Goal: Task Accomplishment & Management: Use online tool/utility

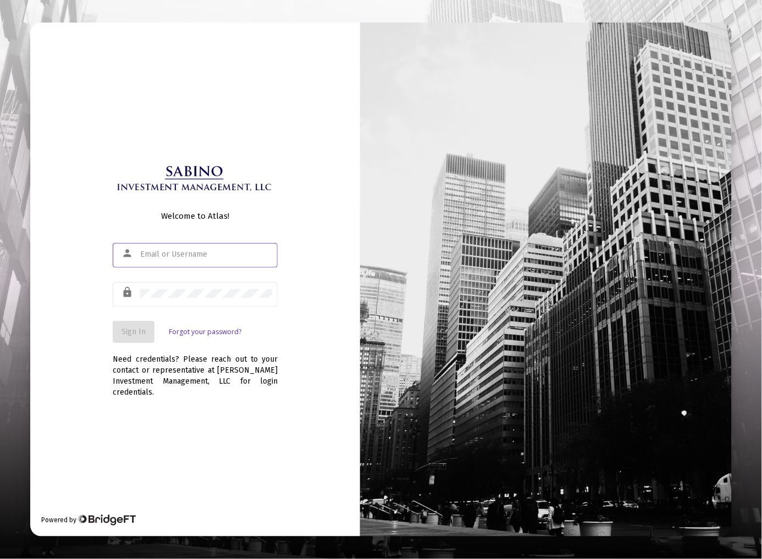
click at [161, 259] on input "text" at bounding box center [206, 254] width 132 height 9
type input "[EMAIL_ADDRESS][DOMAIN_NAME]"
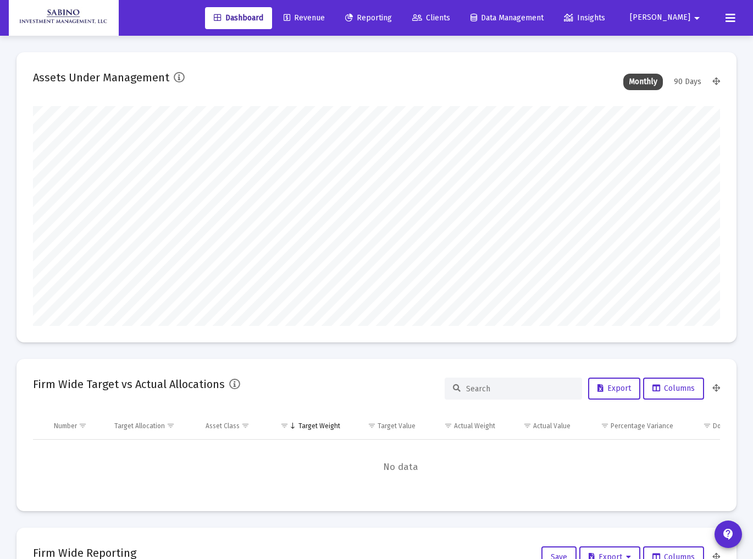
type input "[DATE]"
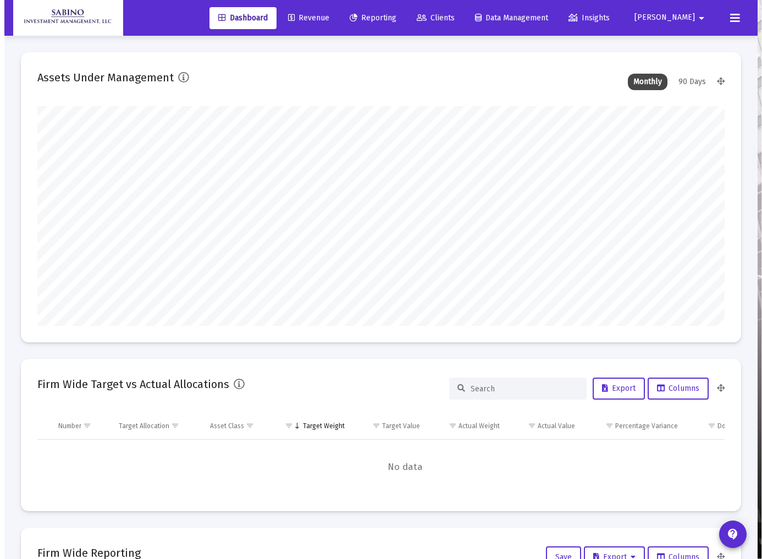
scroll to position [220, 319]
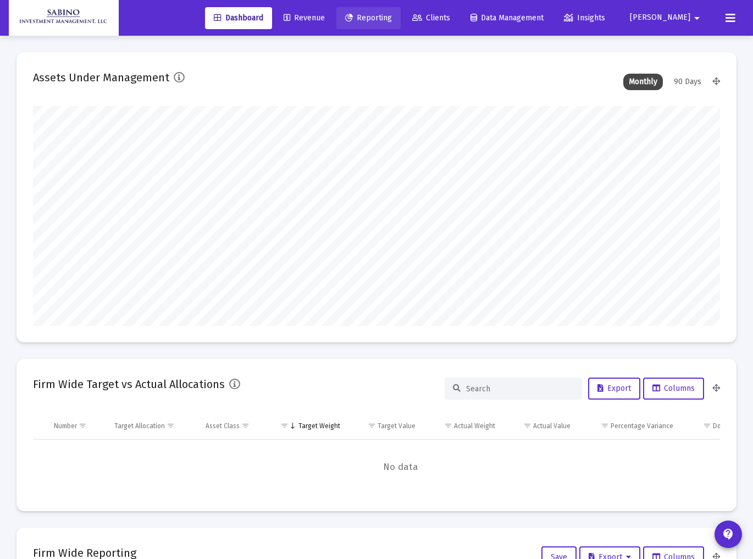
click at [392, 19] on span "Reporting" at bounding box center [368, 17] width 47 height 9
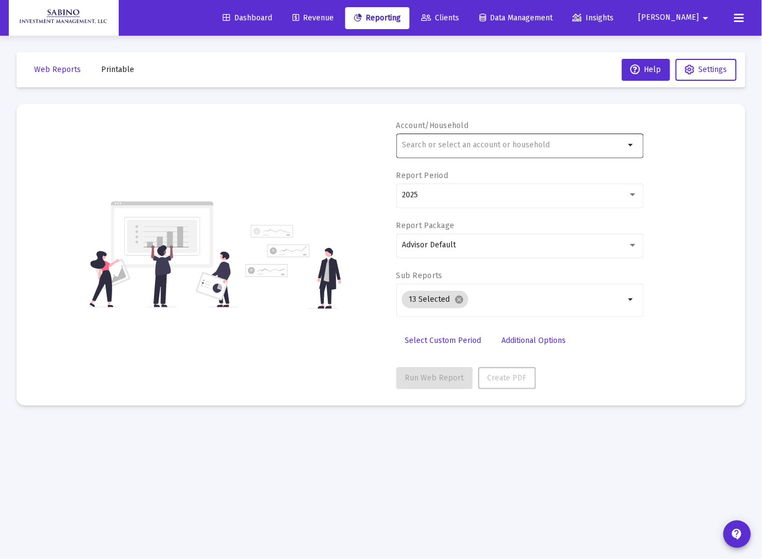
click at [504, 141] on input "text" at bounding box center [513, 145] width 223 height 9
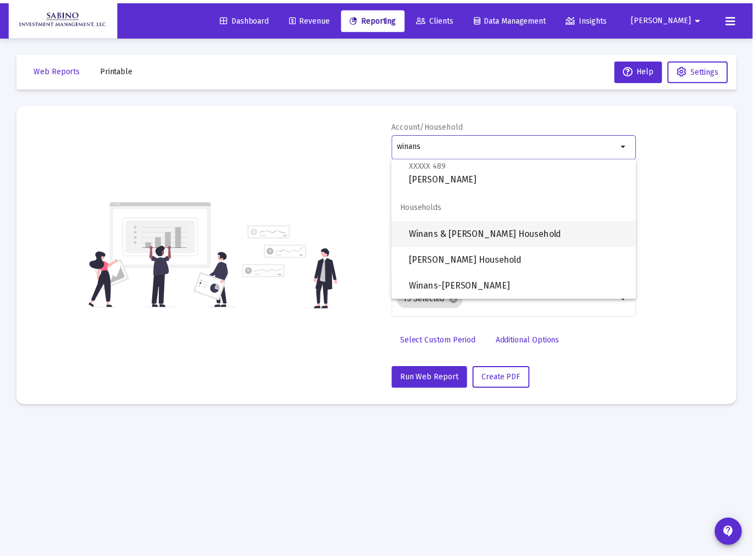
scroll to position [167, 0]
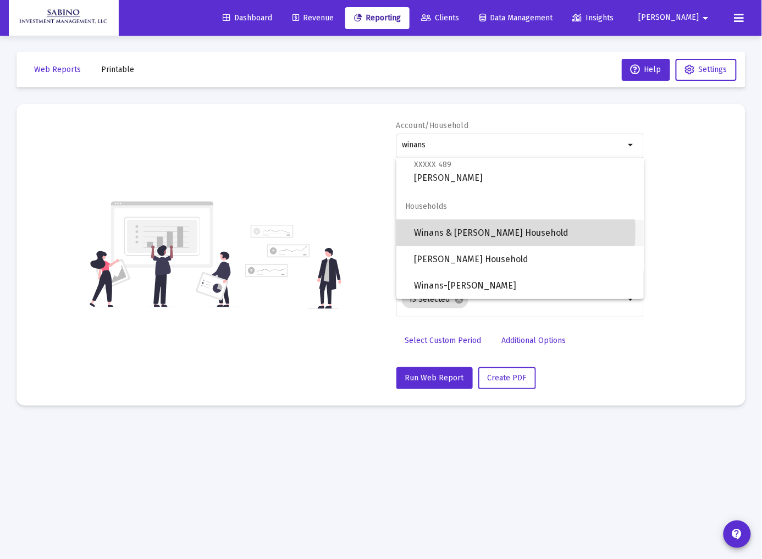
click at [491, 231] on span "Winans & Rosenthal Household" at bounding box center [524, 233] width 221 height 26
type input "Winans & Rosenthal Household"
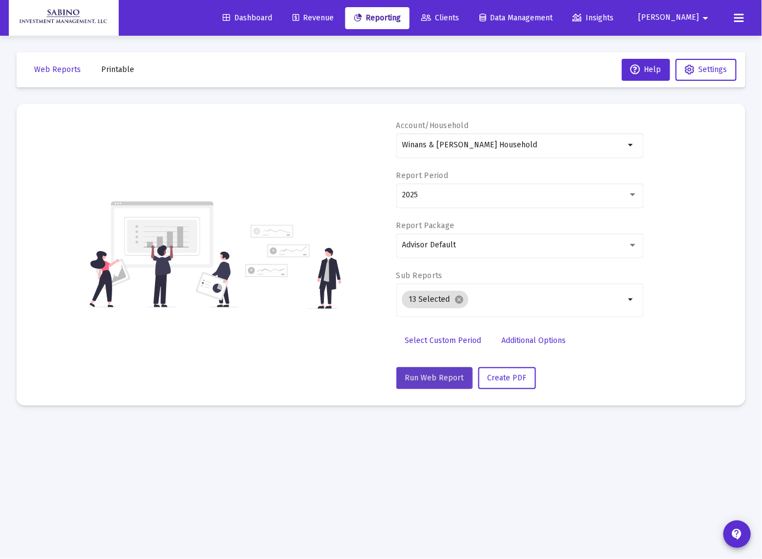
click at [414, 376] on span "Run Web Report" at bounding box center [434, 377] width 59 height 9
select select "View 1 month"
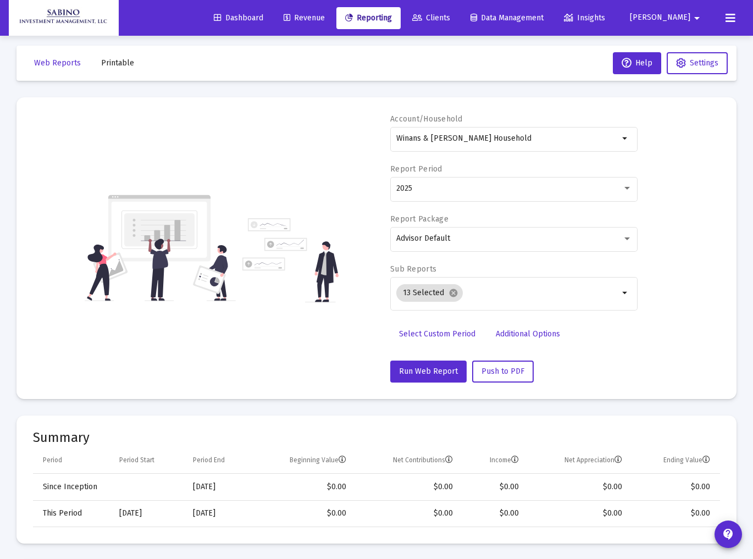
scroll to position [0, 0]
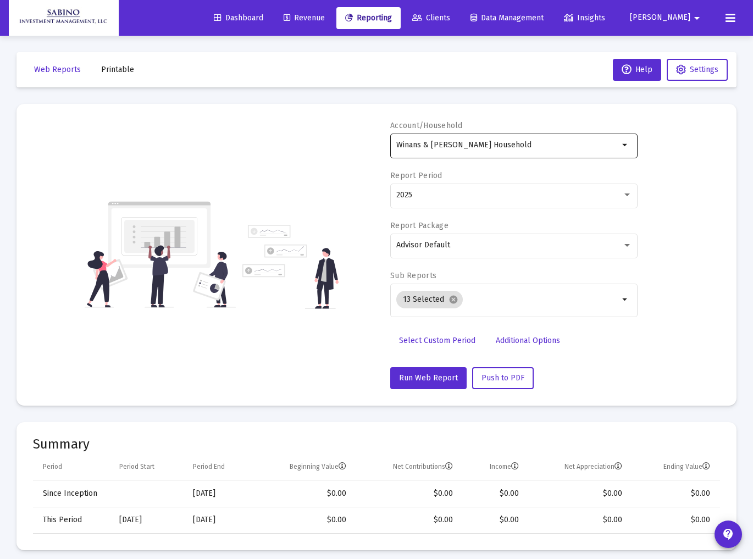
click at [626, 145] on mat-icon "arrow_drop_down" at bounding box center [625, 145] width 13 height 13
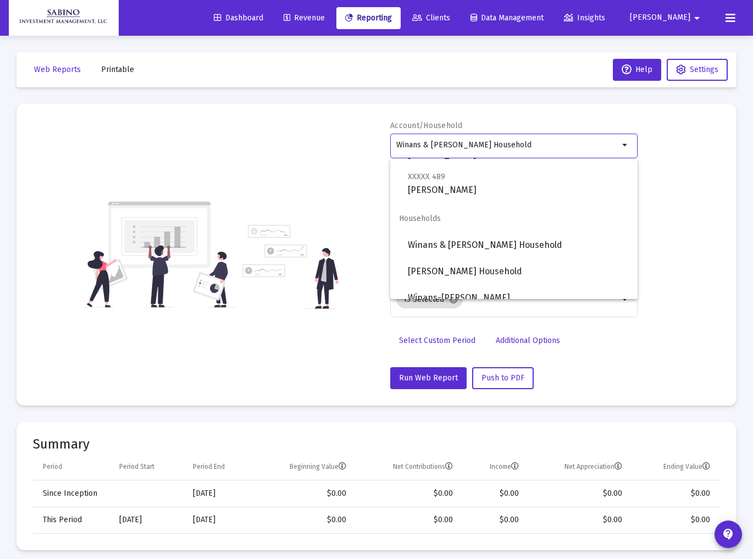
scroll to position [167, 0]
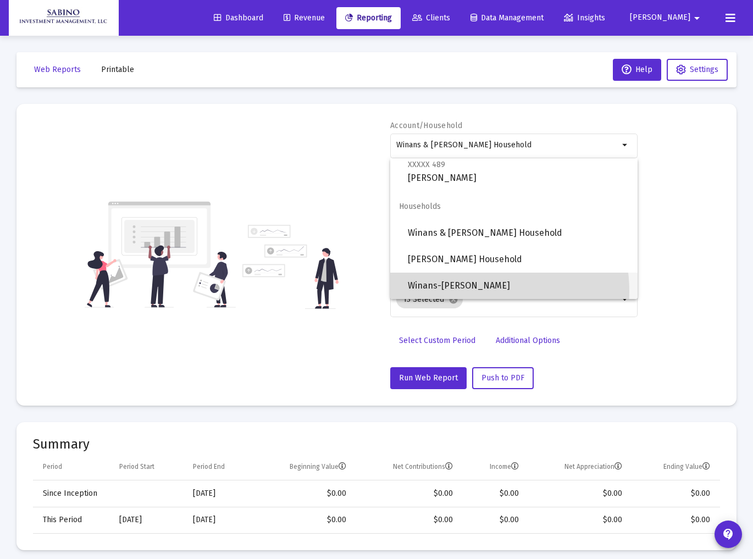
click at [469, 291] on span "Winans-Jill Hosehold" at bounding box center [518, 286] width 221 height 26
type input "Winans-Jill Hosehold"
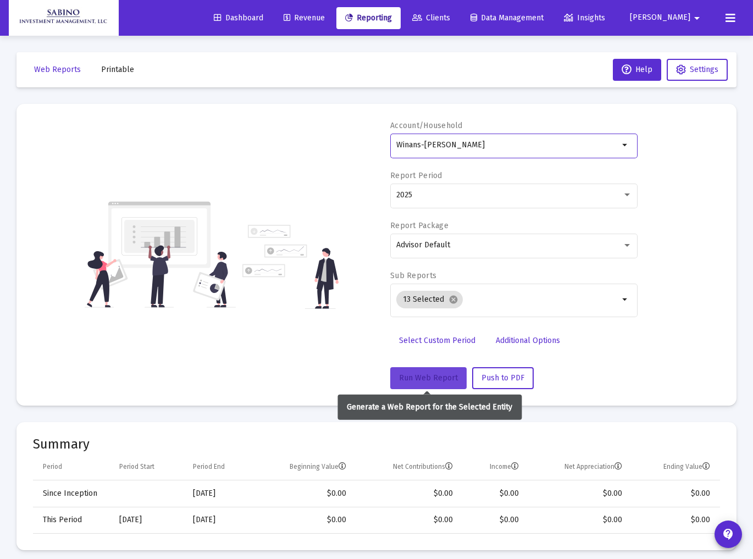
click at [427, 378] on span "Run Web Report" at bounding box center [428, 377] width 59 height 9
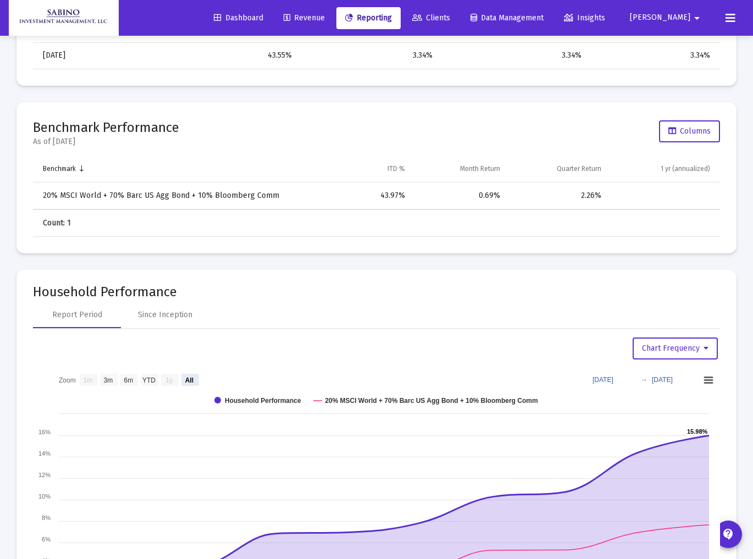
scroll to position [1425, 0]
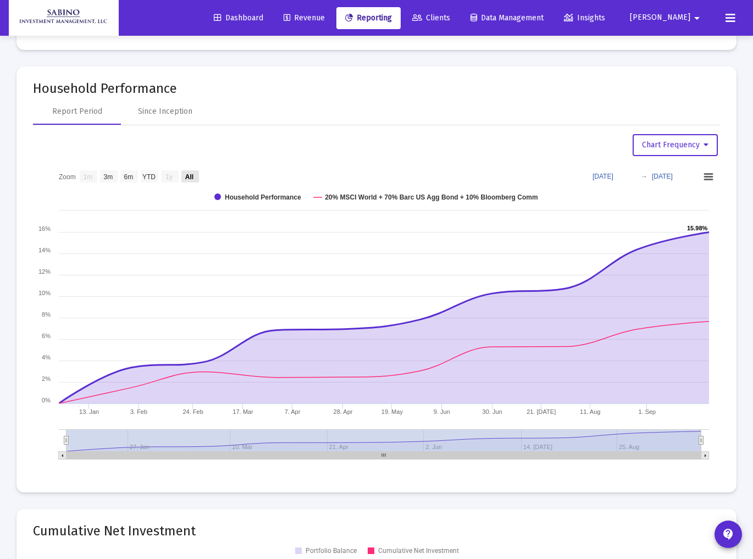
click at [191, 173] on text "All" at bounding box center [189, 177] width 8 height 8
click at [187, 174] on text "All" at bounding box center [189, 177] width 8 height 8
select select "View all"
click at [660, 146] on span "Chart Frequency" at bounding box center [675, 144] width 67 height 9
click at [411, 141] on div at bounding box center [376, 279] width 753 height 559
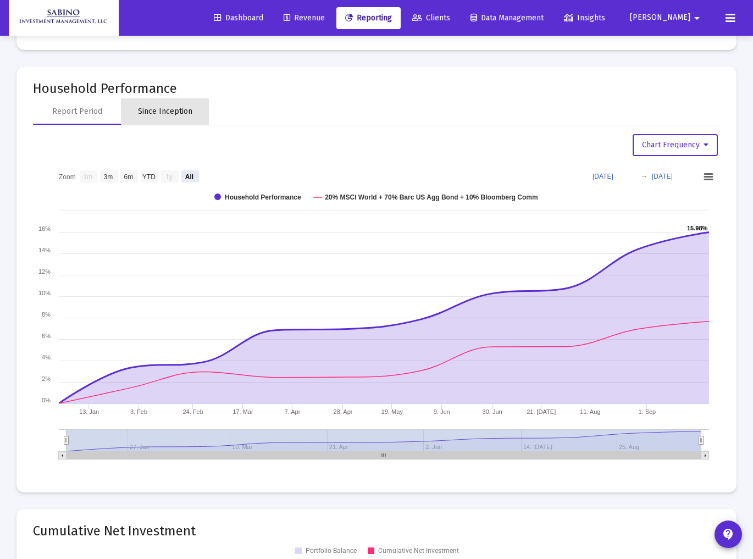
click at [174, 110] on div "Since Inception" at bounding box center [165, 111] width 54 height 11
select select "View all"
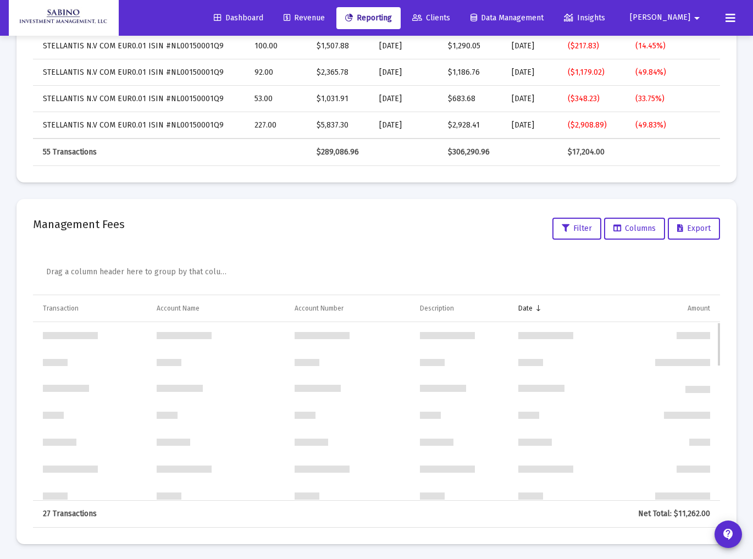
scroll to position [0, 0]
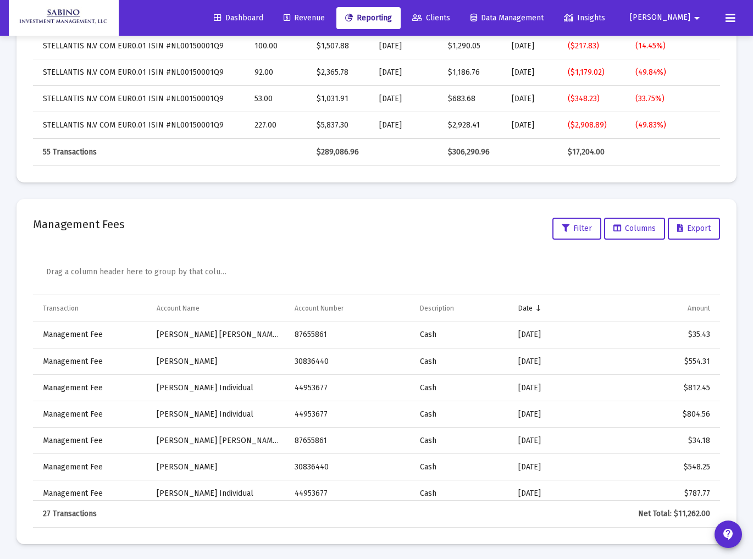
click at [678, 17] on span "Robert" at bounding box center [660, 17] width 60 height 9
click at [694, 73] on button "Logout" at bounding box center [686, 73] width 65 height 26
